Goal: Navigation & Orientation: Understand site structure

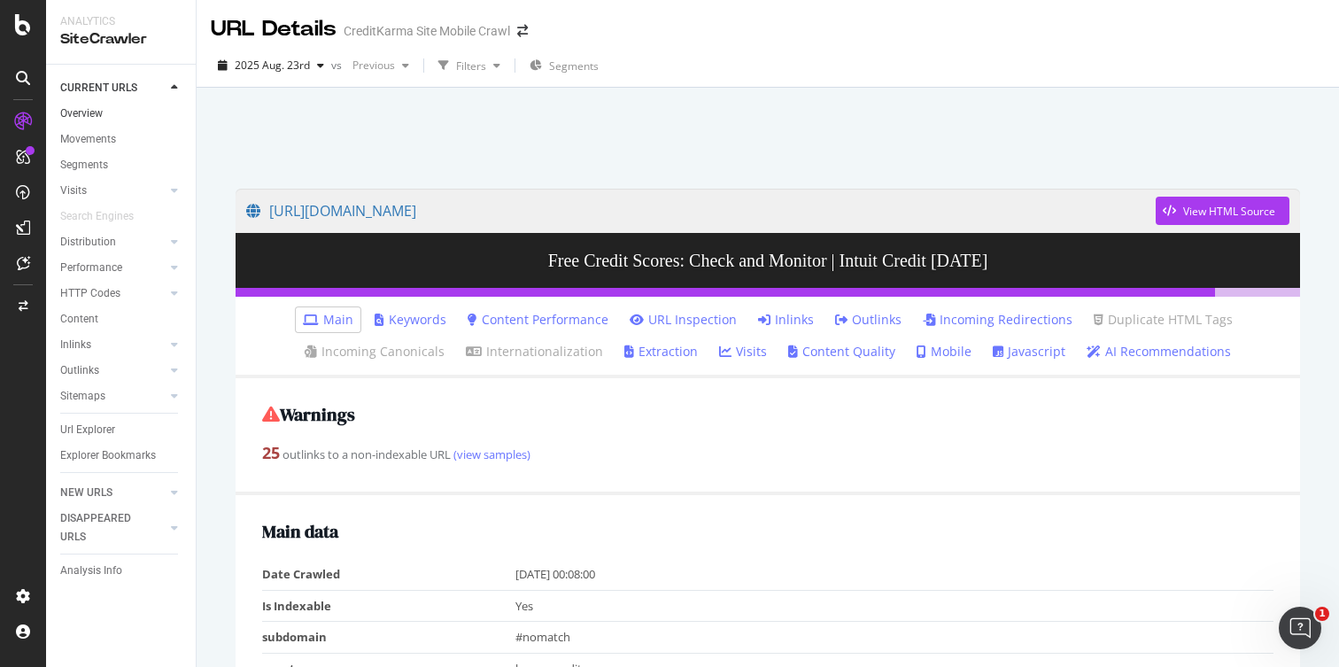
click at [116, 119] on link "Overview" at bounding box center [121, 114] width 123 height 19
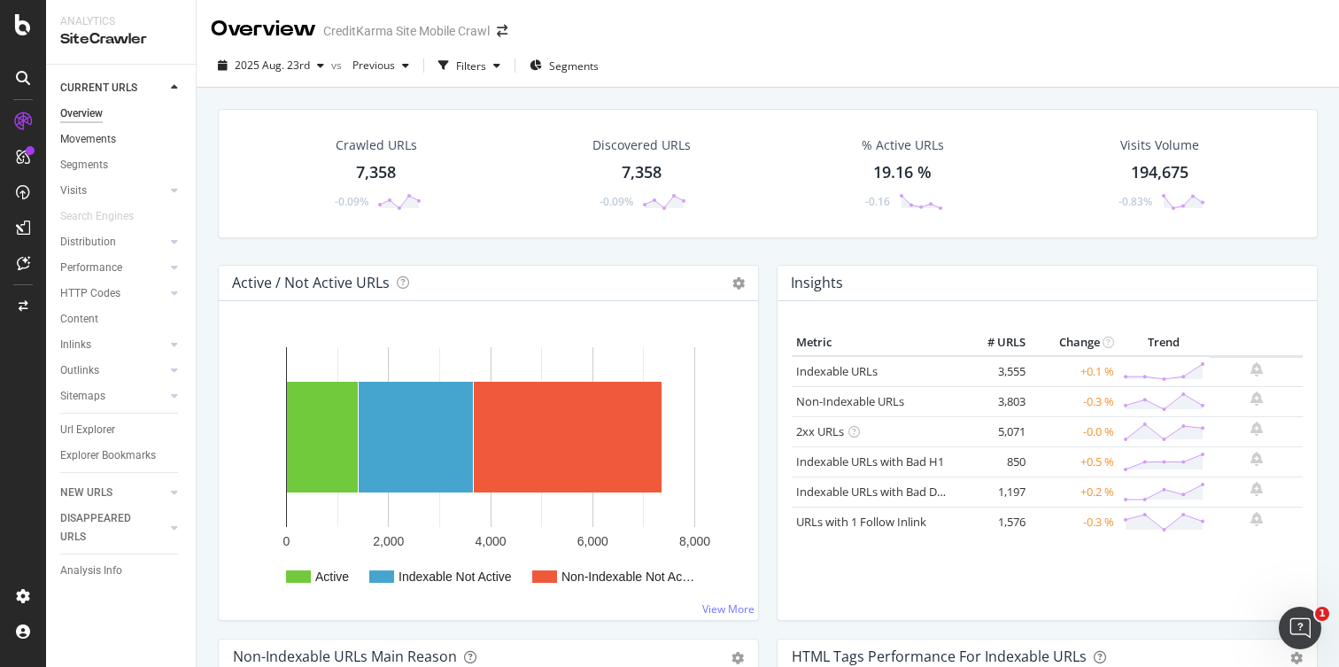
click at [123, 143] on link "Movements" at bounding box center [121, 139] width 123 height 19
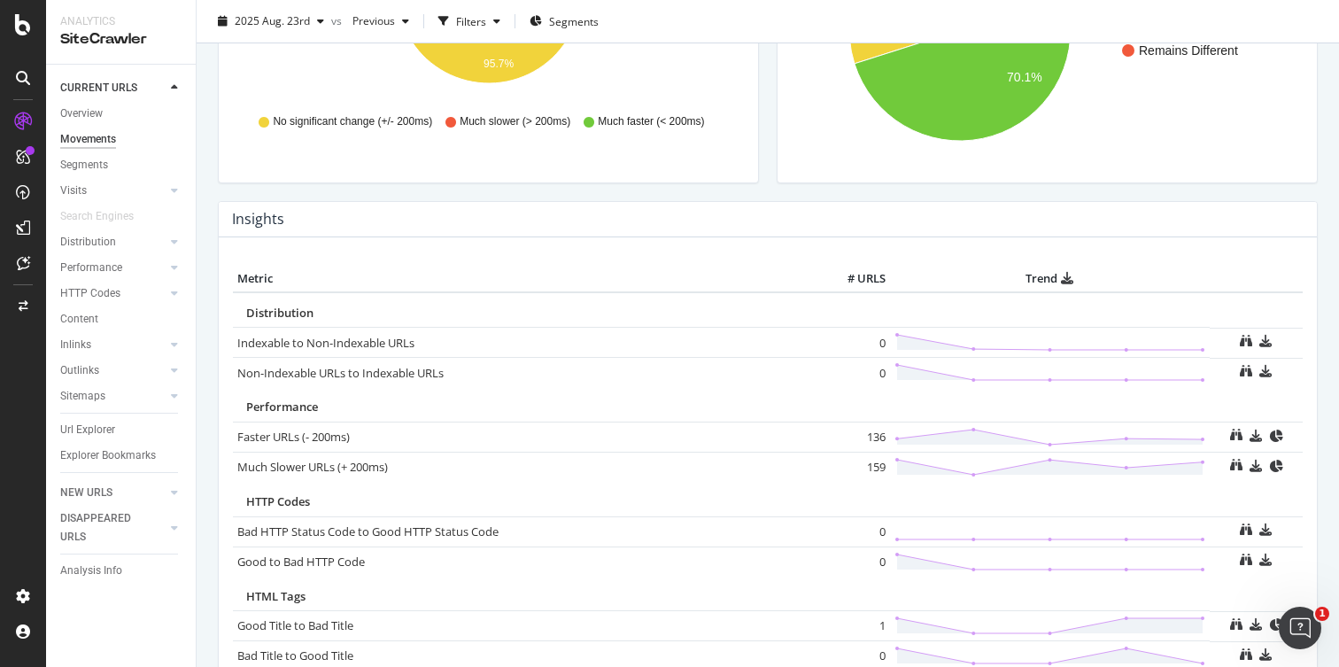
scroll to position [1218, 0]
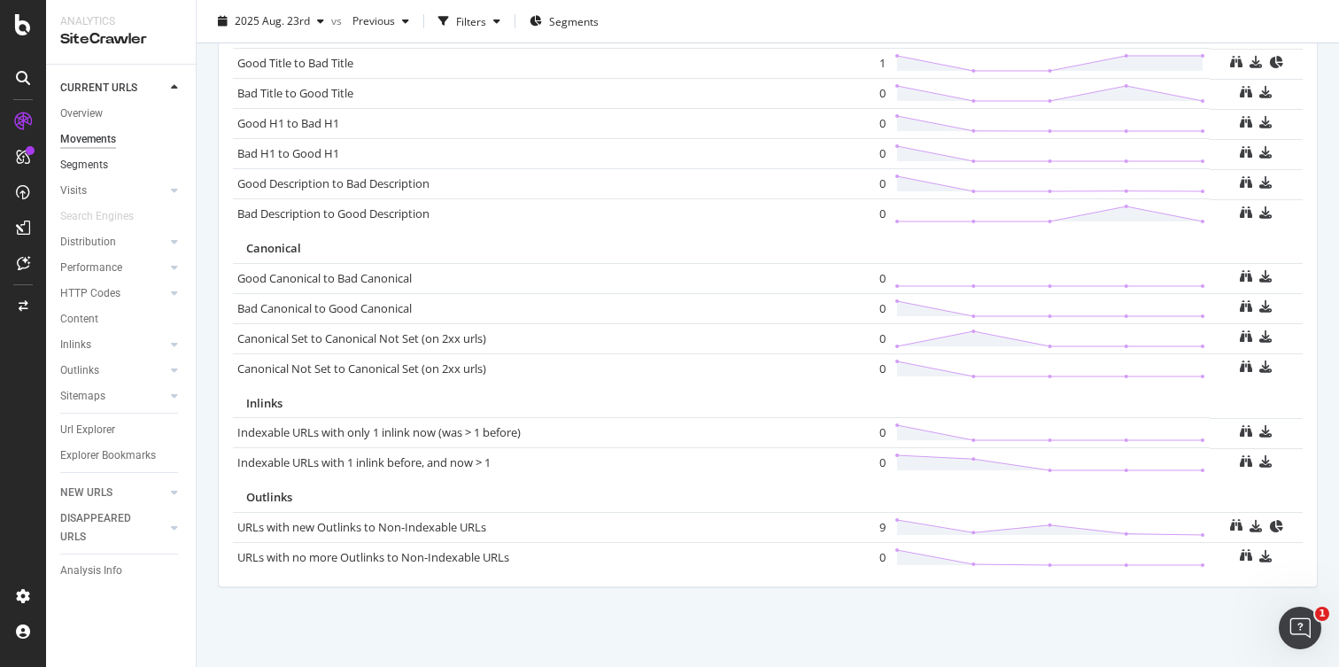
click at [109, 167] on link "Segments" at bounding box center [121, 165] width 123 height 19
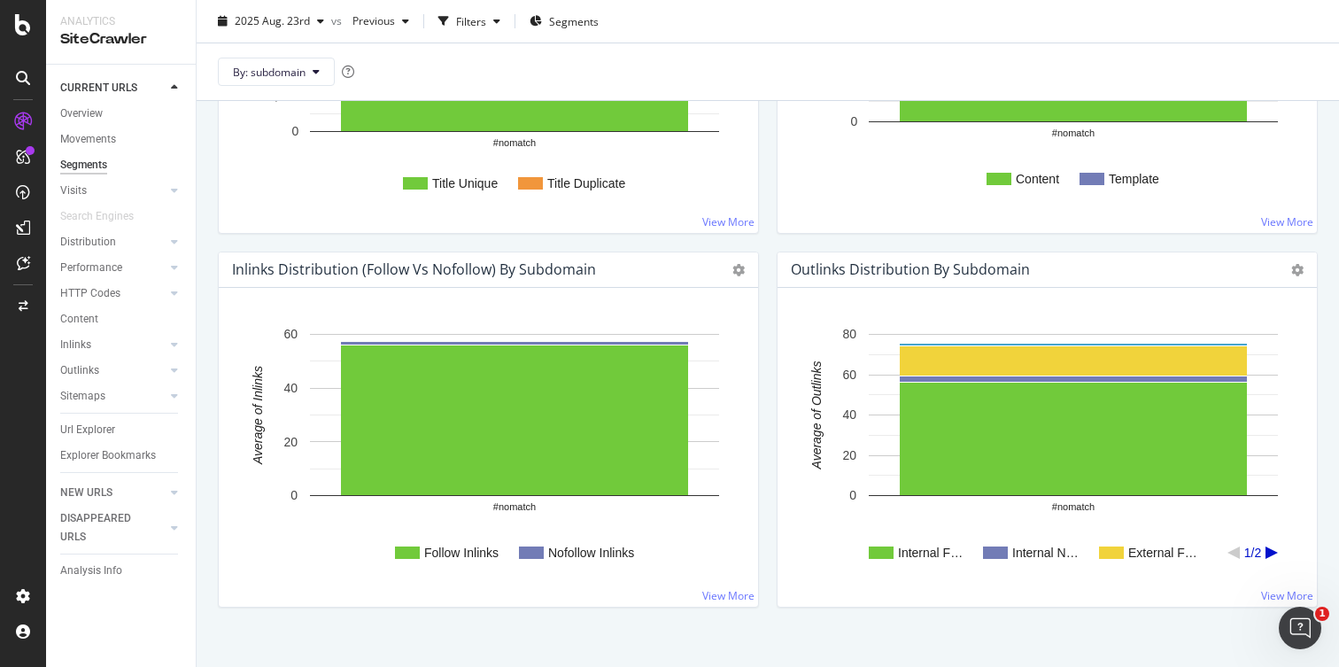
scroll to position [1723, 0]
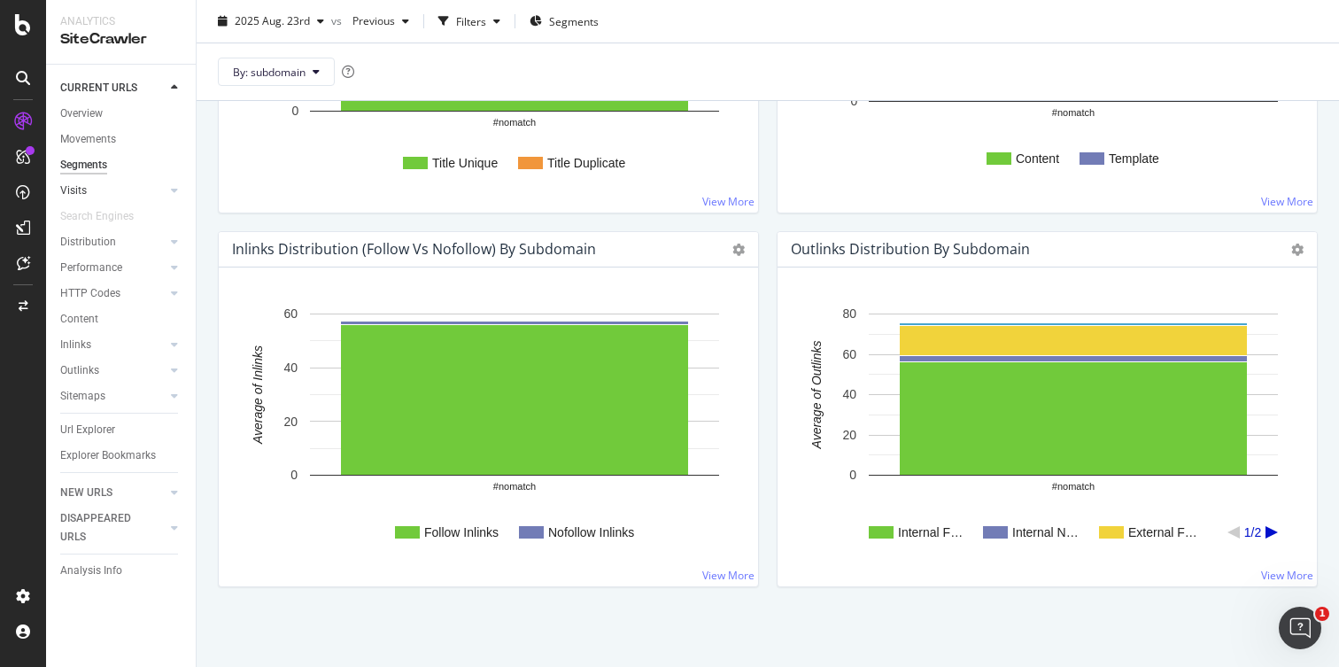
click at [88, 188] on link "Visits" at bounding box center [112, 191] width 105 height 19
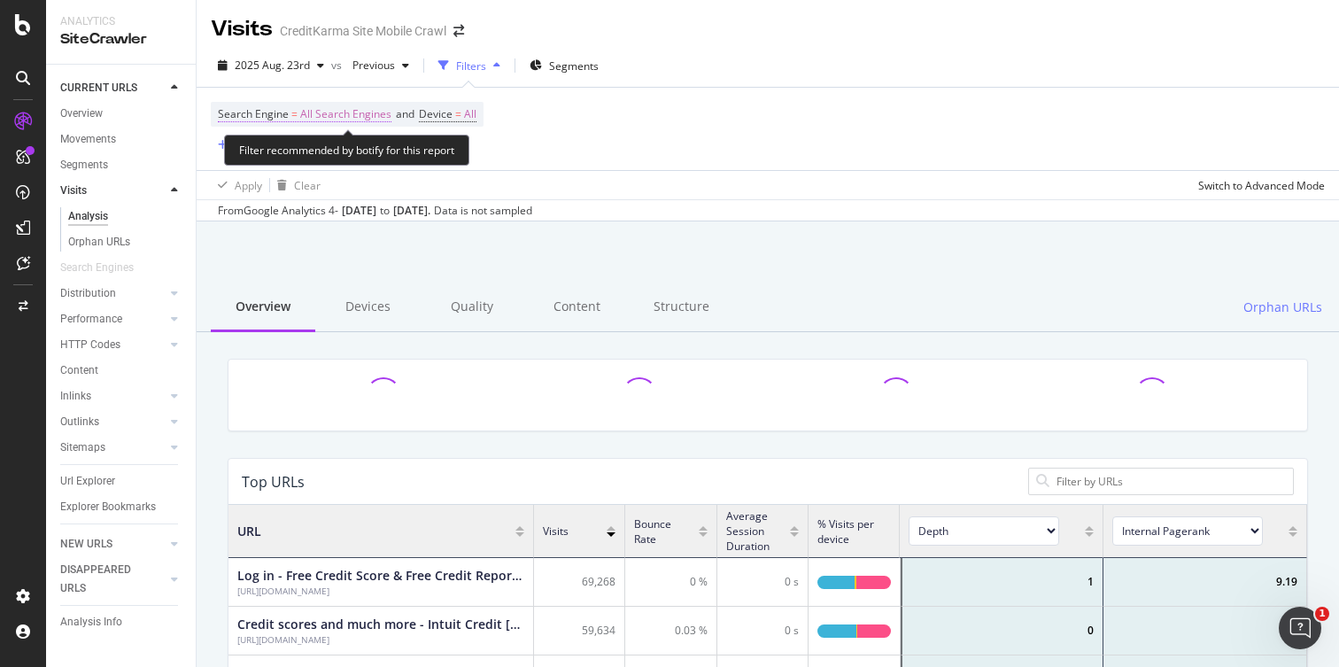
click at [363, 107] on span "All Search Engines" at bounding box center [345, 114] width 91 height 25
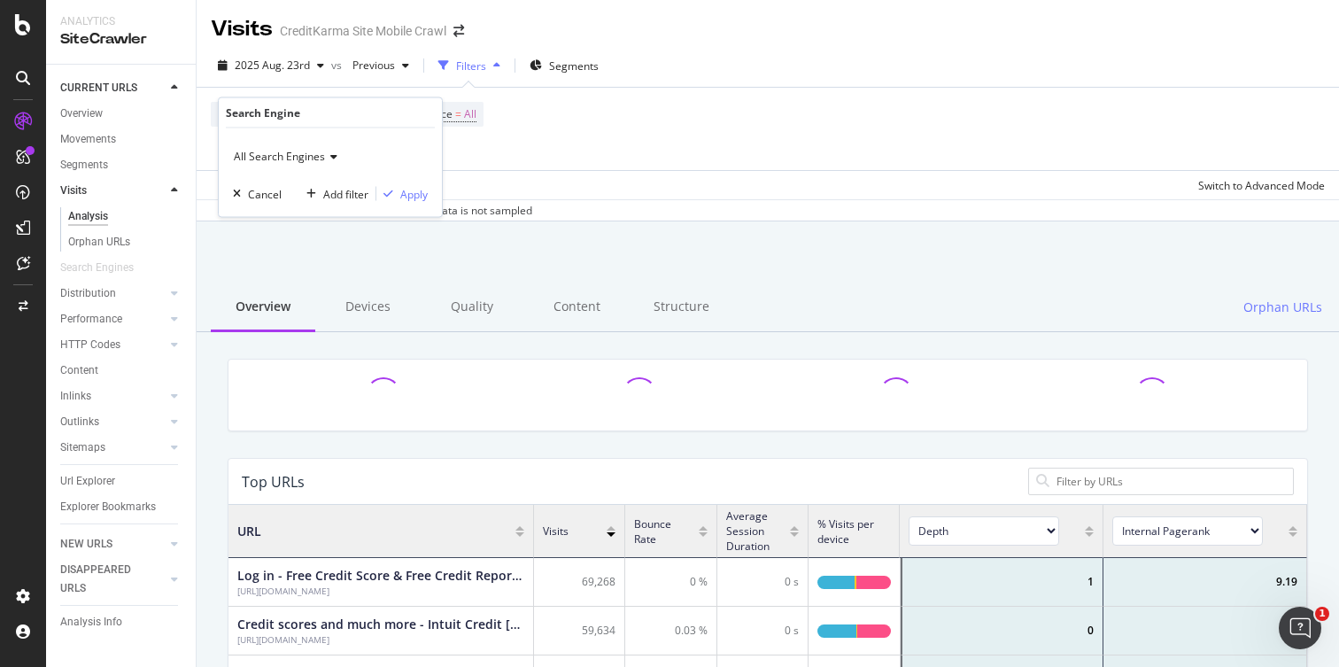
click at [319, 159] on span "All Search Engines" at bounding box center [279, 156] width 91 height 15
click at [557, 149] on div "Search Engine = All Search Engines and Device = All Add Filter" at bounding box center [768, 129] width 1114 height 82
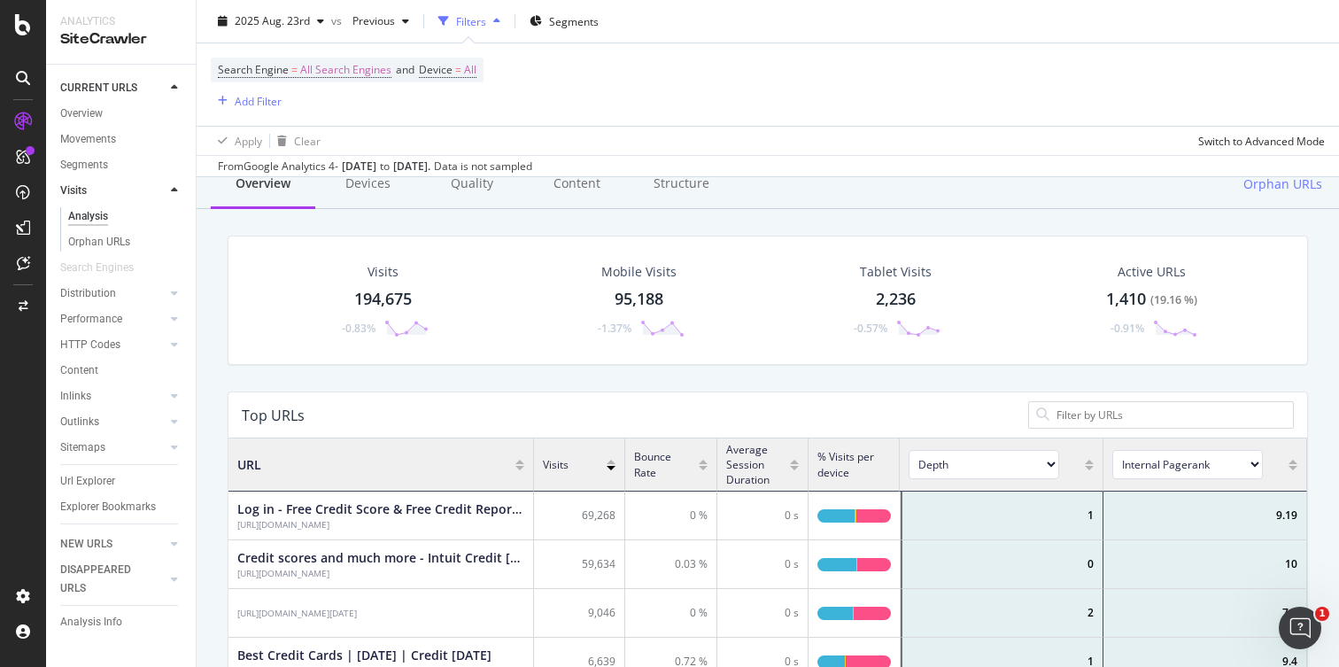
scroll to position [128, 0]
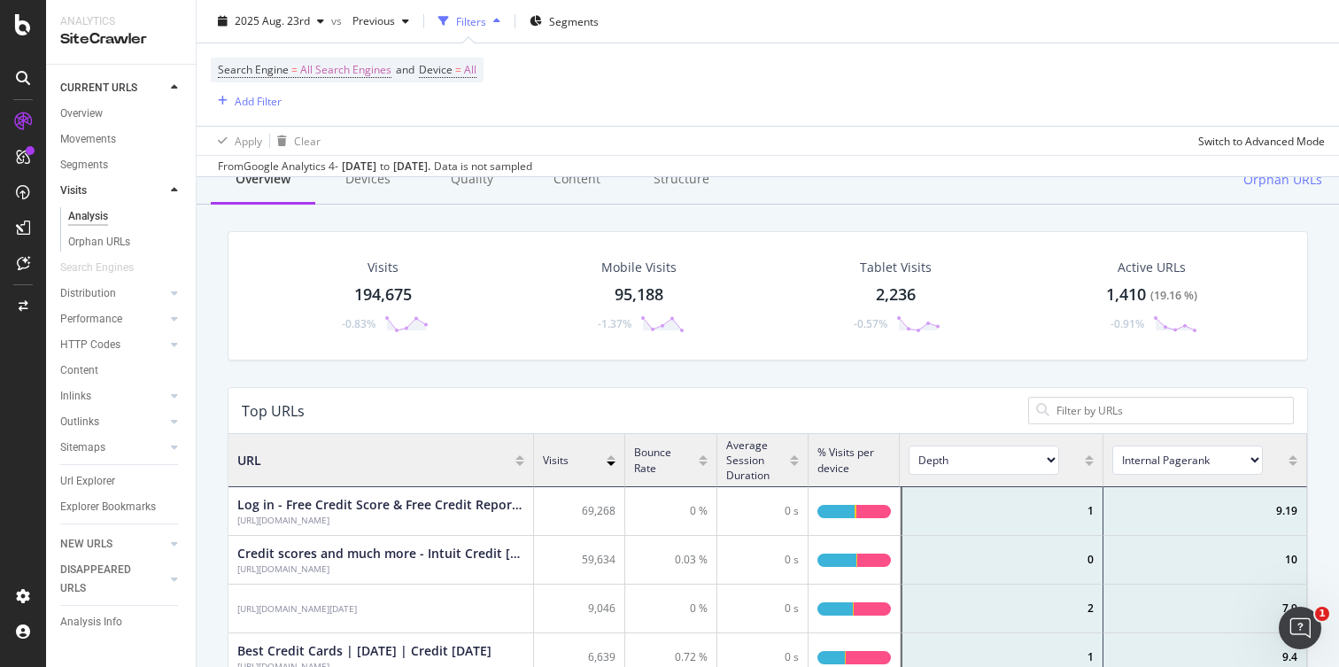
click at [948, 452] on select "Depth Is Indexable Non-Indexable Reason is Non-Self Canonical Tag No. of Words …" at bounding box center [984, 459] width 151 height 29
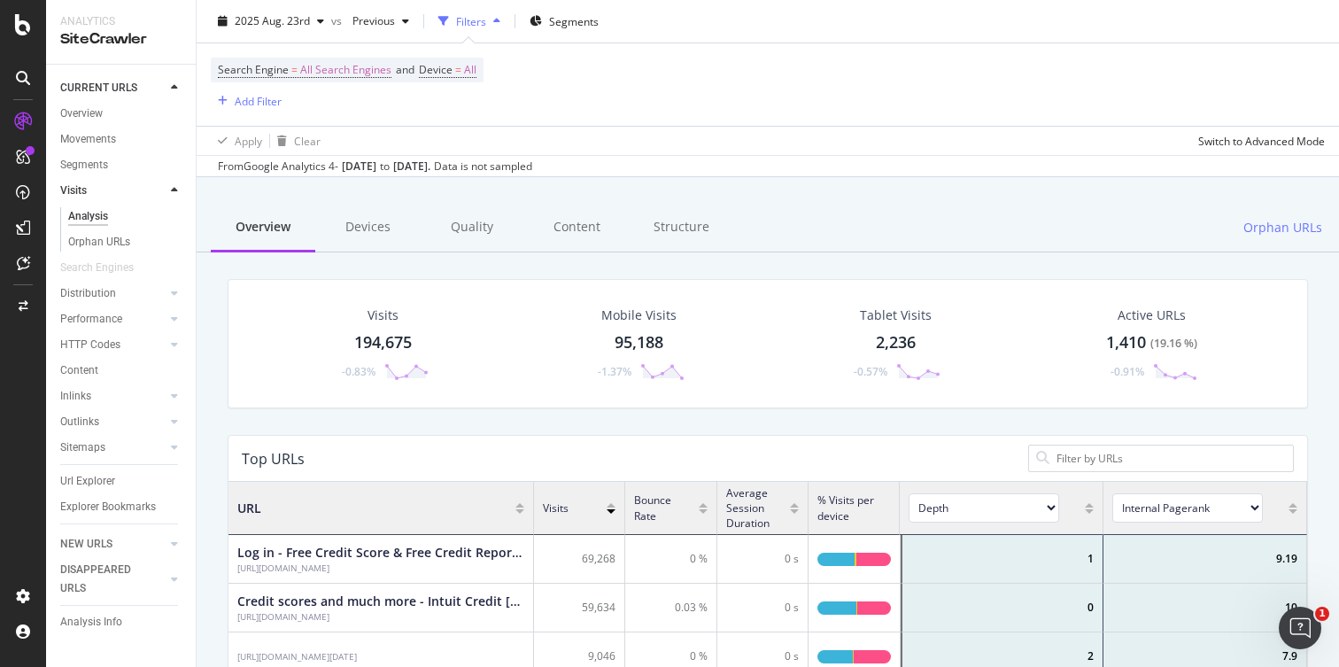
scroll to position [0, 0]
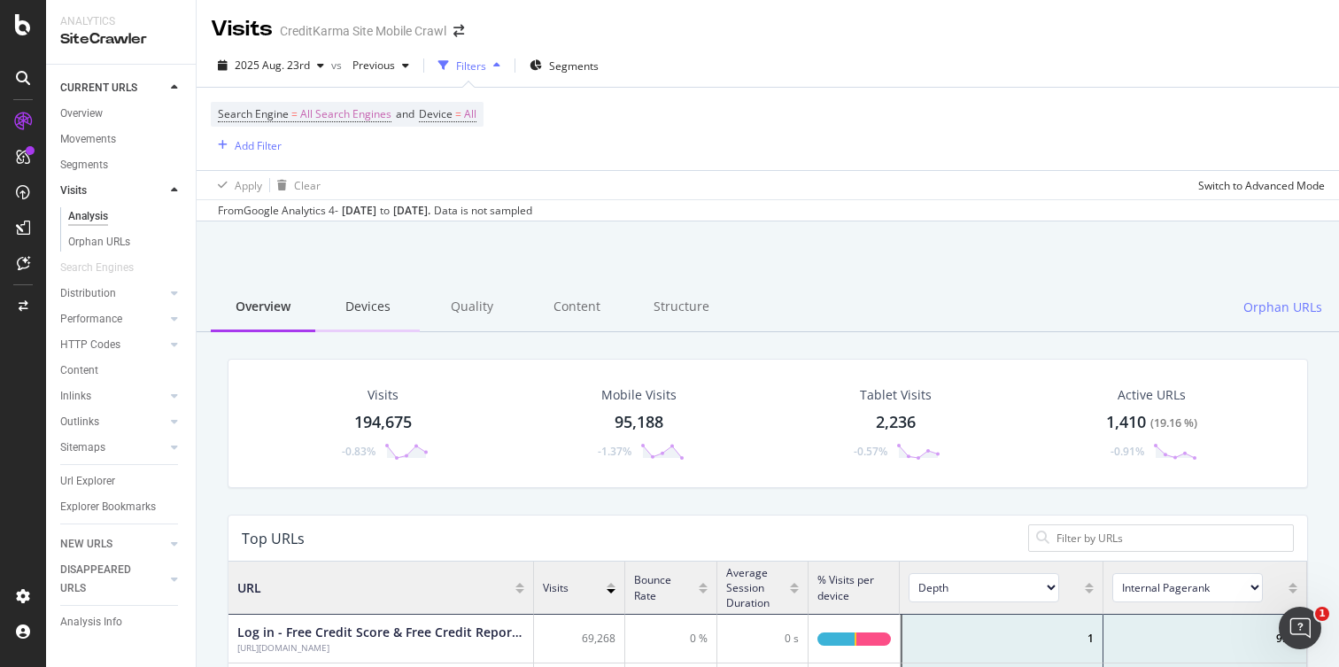
click at [372, 305] on div "Devices" at bounding box center [367, 307] width 105 height 49
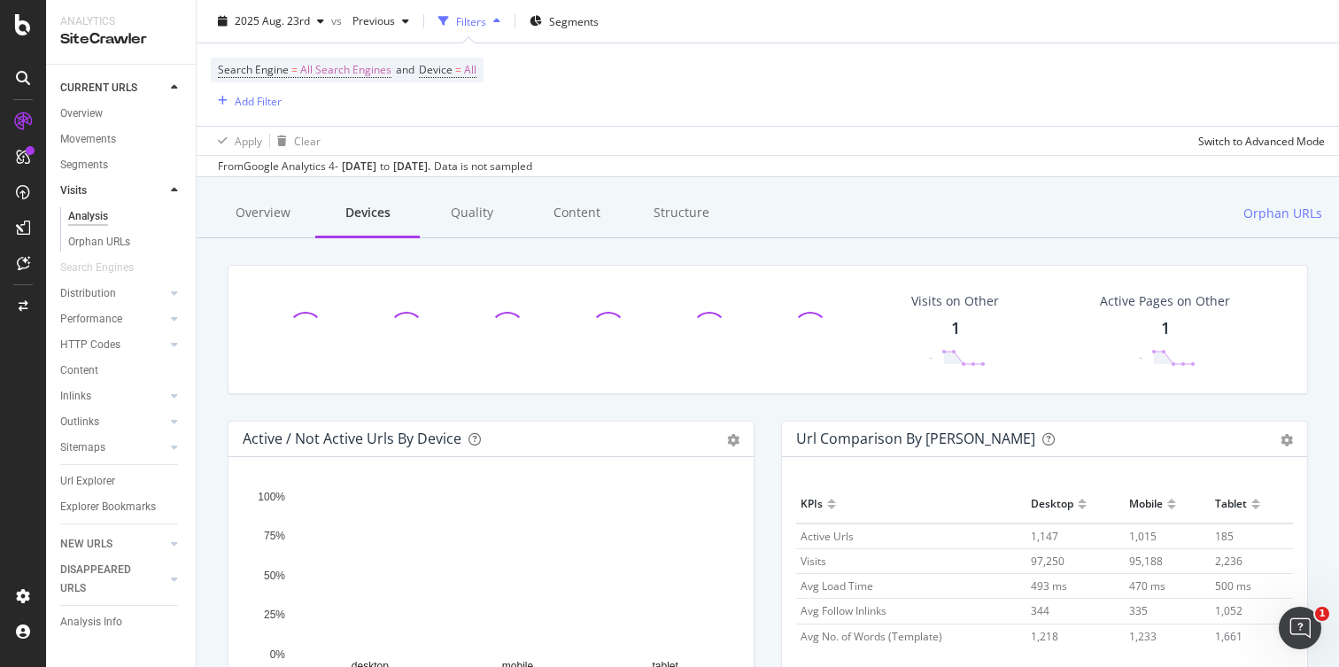
scroll to position [84, 0]
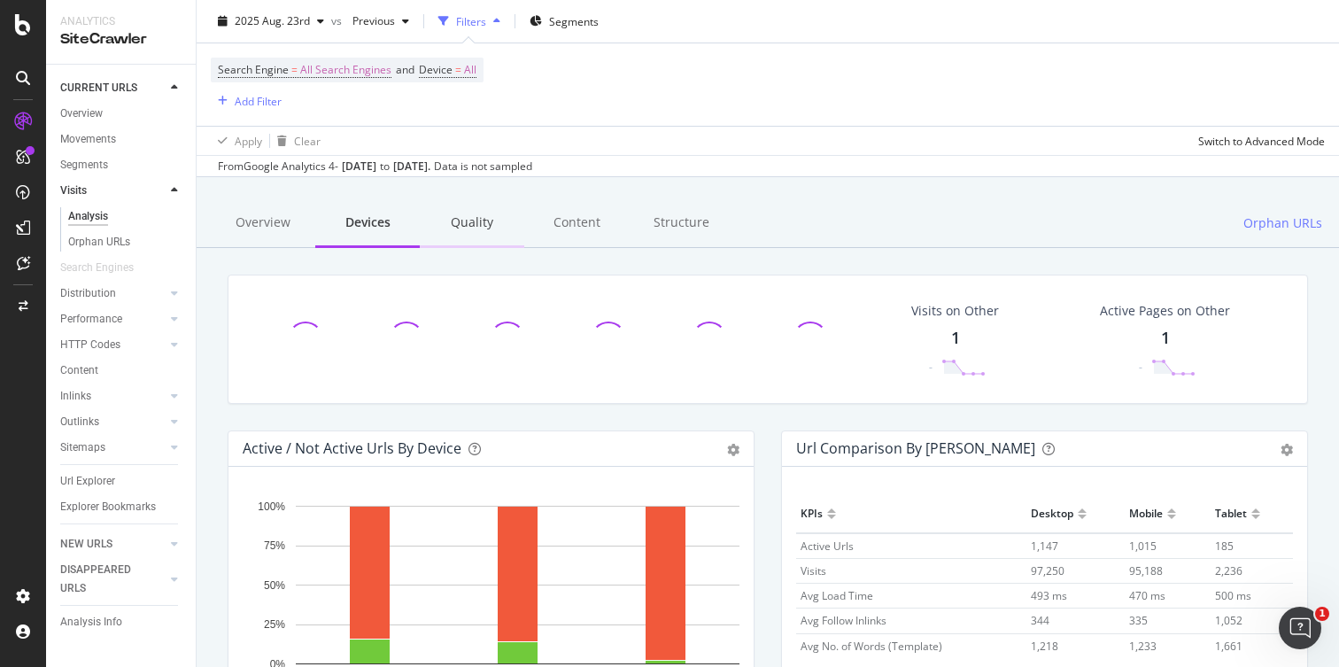
click at [484, 216] on div "Quality" at bounding box center [472, 223] width 105 height 49
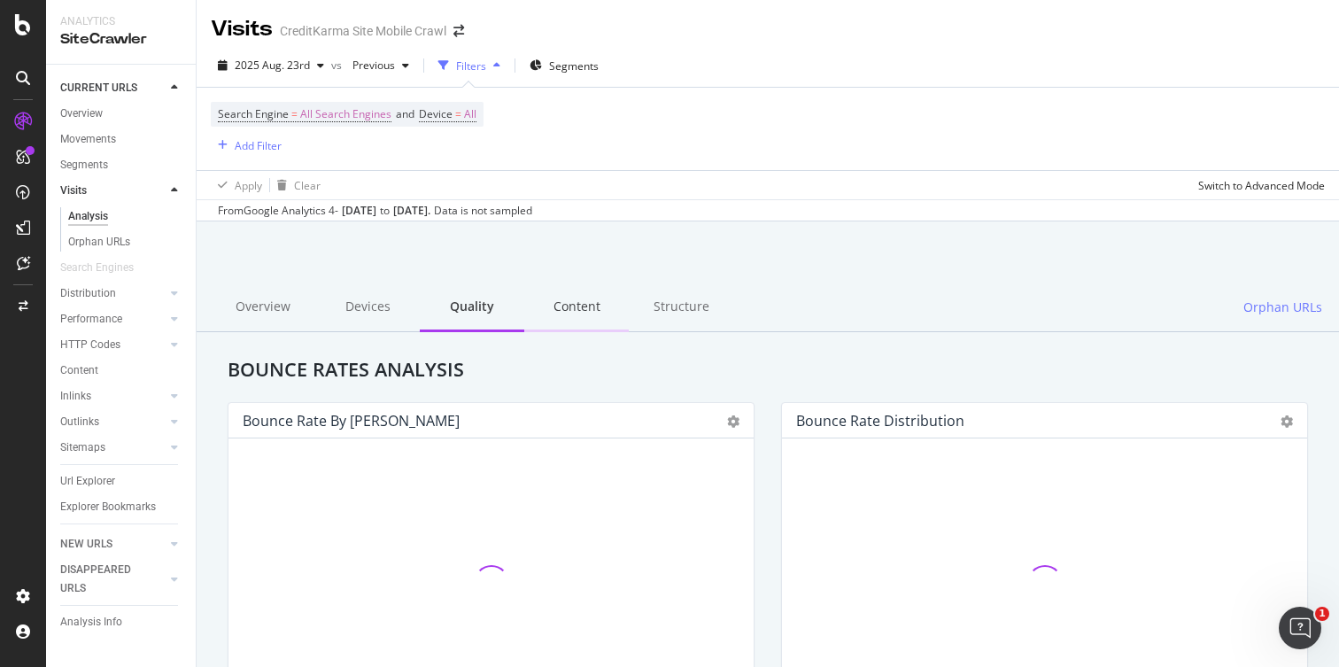
click at [564, 296] on div "Content" at bounding box center [576, 307] width 105 height 49
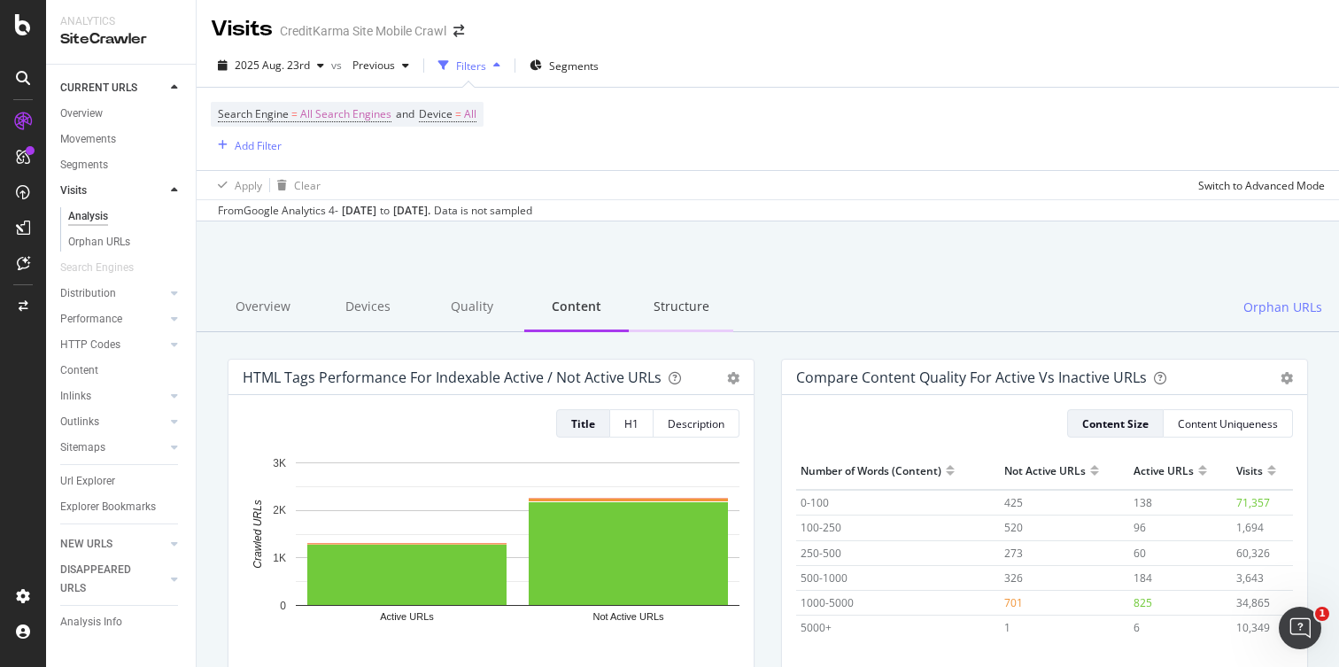
click at [670, 323] on div "Structure" at bounding box center [681, 307] width 105 height 49
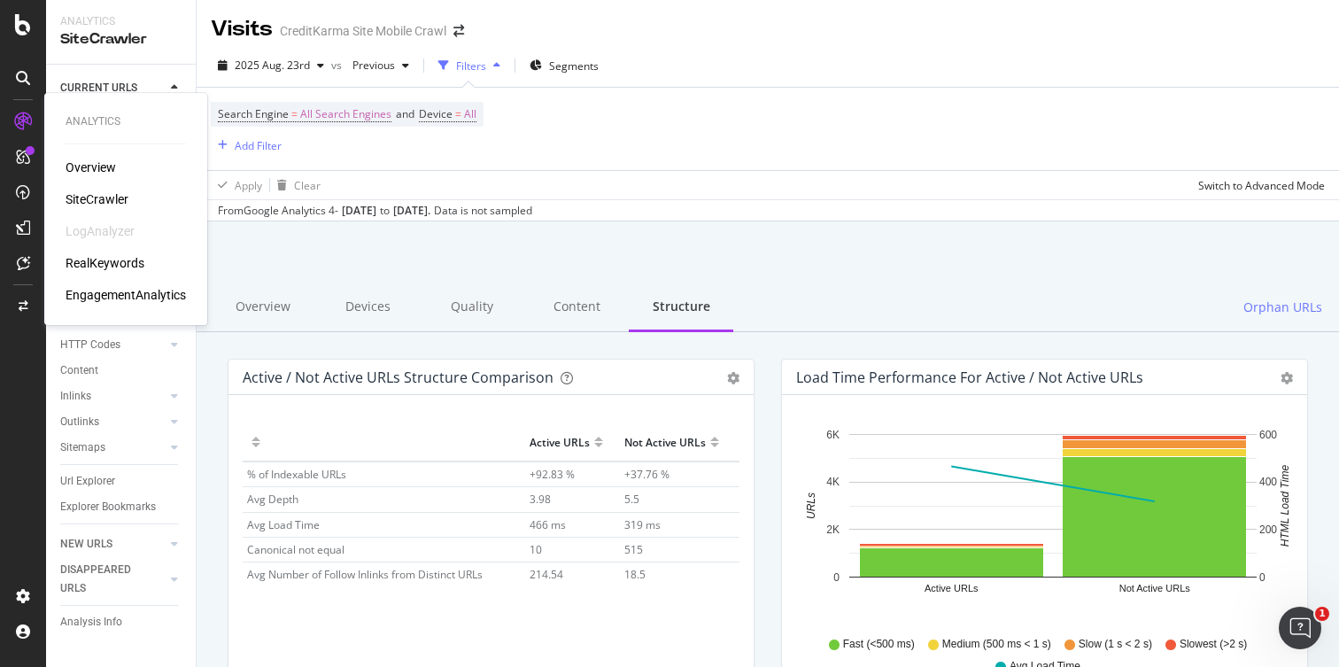
click at [120, 232] on div "LogAnalyzer" at bounding box center [100, 231] width 69 height 18
